Goal: Subscribe to service/newsletter: Subscribe to service/newsletter

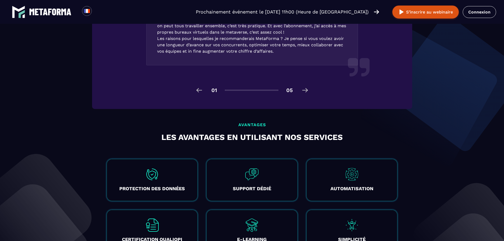
scroll to position [873, 0]
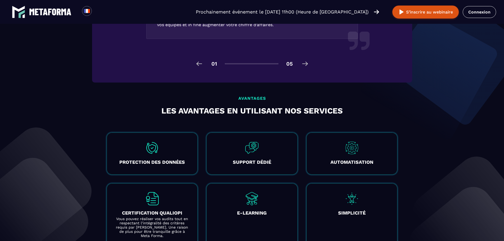
click at [146, 207] on div "CERTIFICATION QUALIOPI Vous pouvez réaliser vos audits tout en respectant l’int…" at bounding box center [152, 214] width 91 height 63
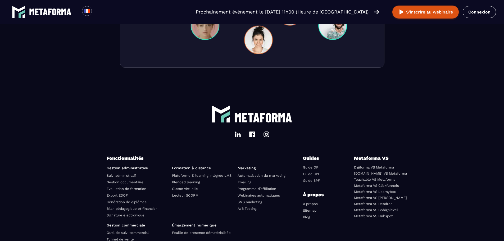
scroll to position [1800, 0]
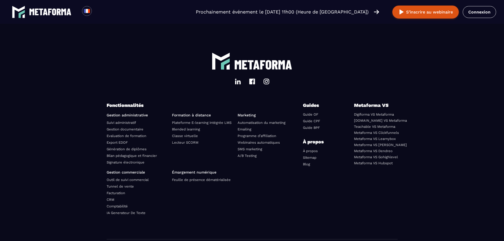
drag, startPoint x: 322, startPoint y: 128, endPoint x: 330, endPoint y: 122, distance: 10.4
click at [330, 122] on li "Guide CPF" at bounding box center [317, 121] width 28 height 6
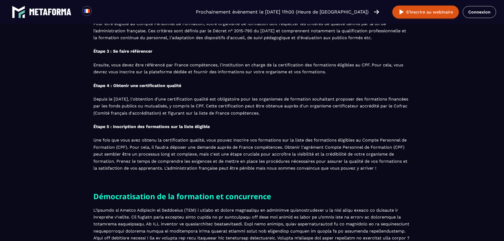
scroll to position [662, 0]
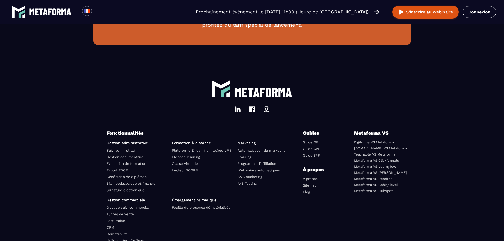
scroll to position [1528, 0]
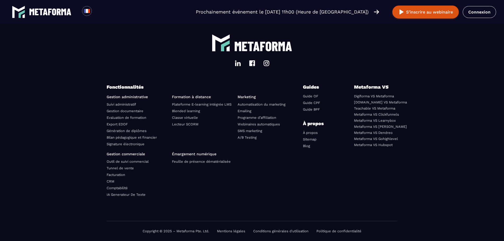
click at [119, 167] on link "Tunnel de vente" at bounding box center [120, 168] width 27 height 4
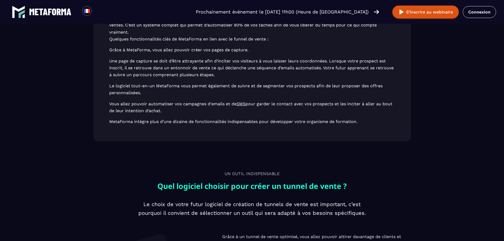
scroll to position [609, 0]
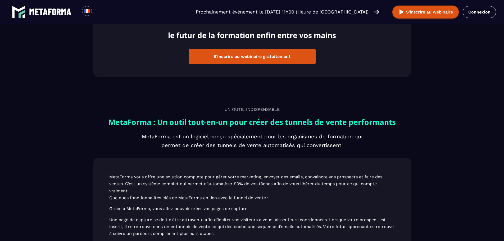
click at [253, 60] on button "S’inscrire au webinaire gratuitement" at bounding box center [252, 56] width 127 height 15
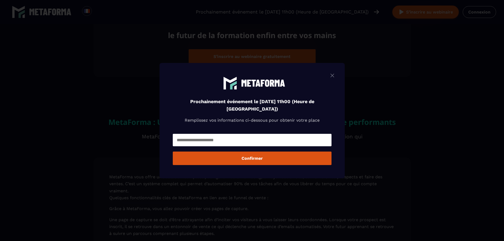
click at [224, 145] on input "Modal window" at bounding box center [252, 140] width 159 height 12
type input "**********"
click at [232, 156] on button "Confirmer" at bounding box center [252, 158] width 159 height 13
click at [274, 147] on div "Modal window" at bounding box center [252, 140] width 159 height 15
click at [278, 148] on div "Modal window" at bounding box center [252, 140] width 159 height 15
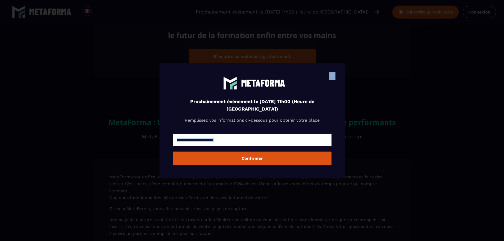
click at [279, 147] on div "Modal window" at bounding box center [252, 140] width 159 height 15
click at [230, 137] on input "Modal window" at bounding box center [252, 140] width 159 height 12
click at [270, 135] on input "Modal window" at bounding box center [252, 140] width 159 height 12
click at [246, 143] on input "Modal window" at bounding box center [252, 140] width 159 height 12
type input "**********"
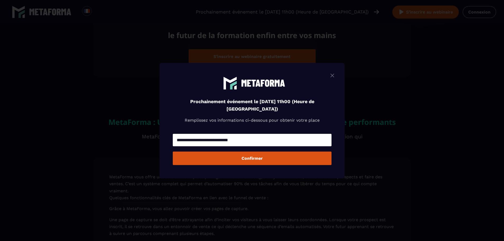
click at [238, 161] on button "Confirmer" at bounding box center [252, 158] width 159 height 13
